Goal: Navigation & Orientation: Find specific page/section

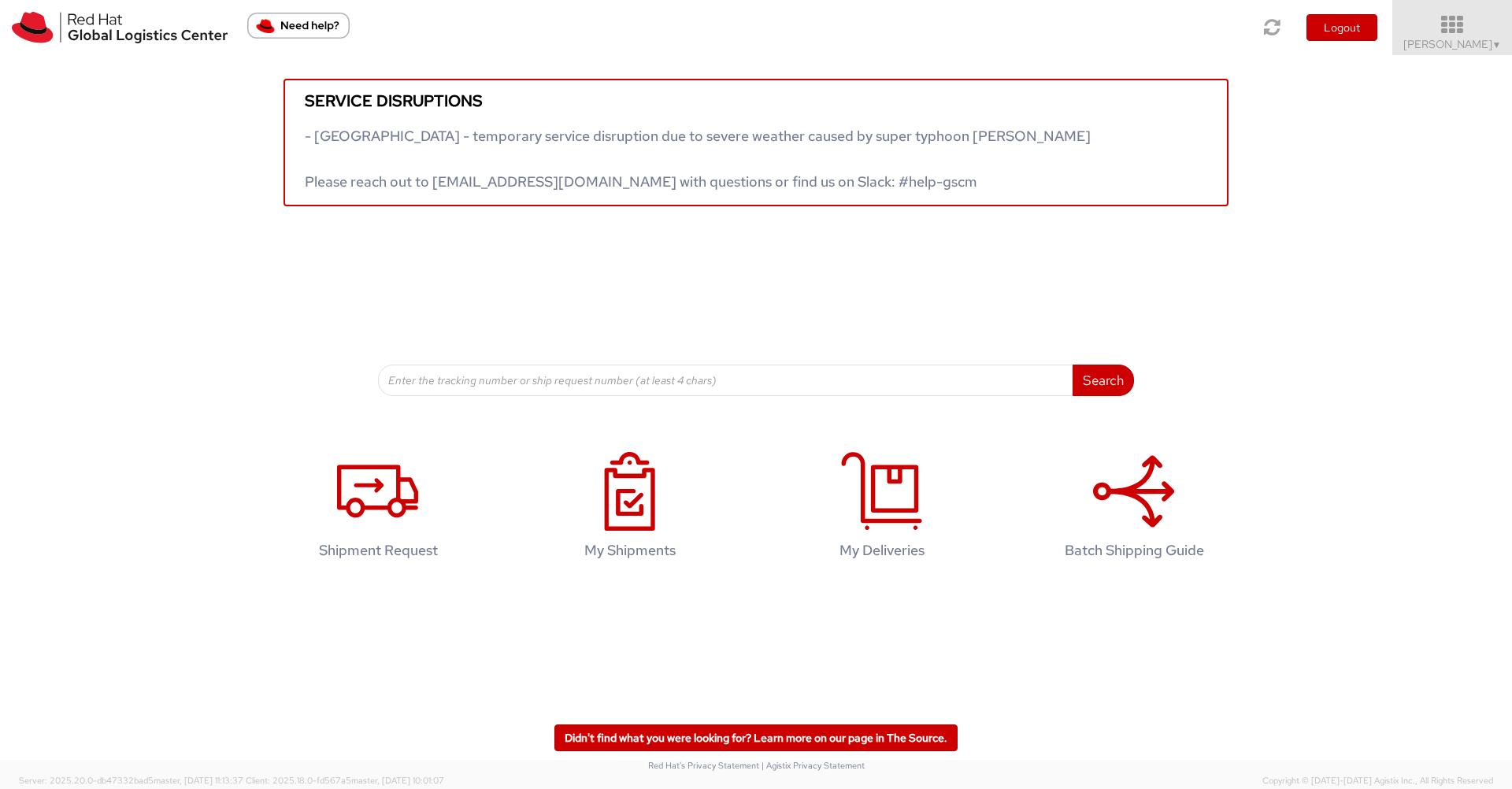
click at [1453, 27] on icon at bounding box center [1453, 25] width 138 height 22
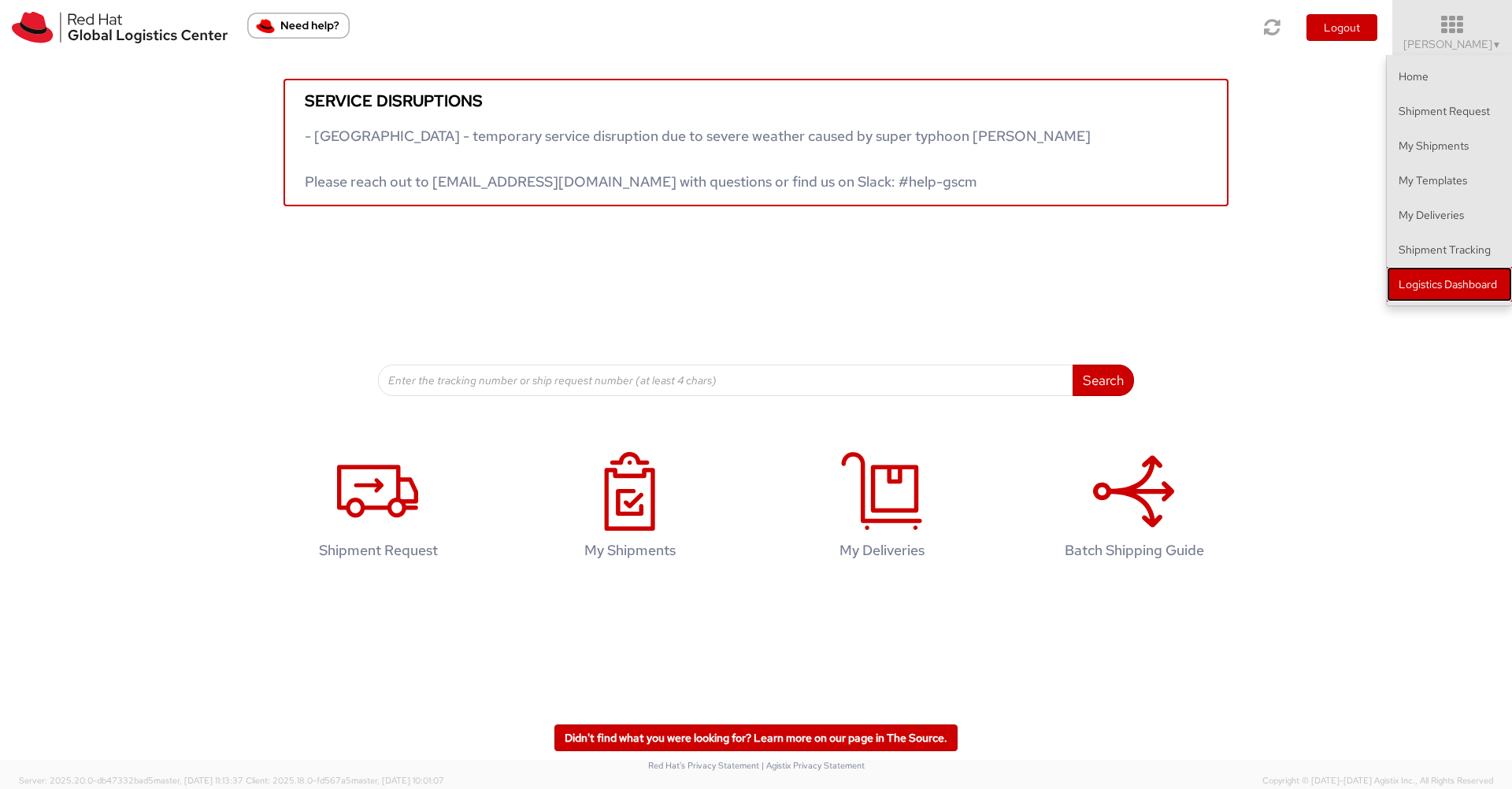
click at [1458, 279] on link "Logistics Dashboard" at bounding box center [1449, 284] width 125 height 35
